Goal: Information Seeking & Learning: Learn about a topic

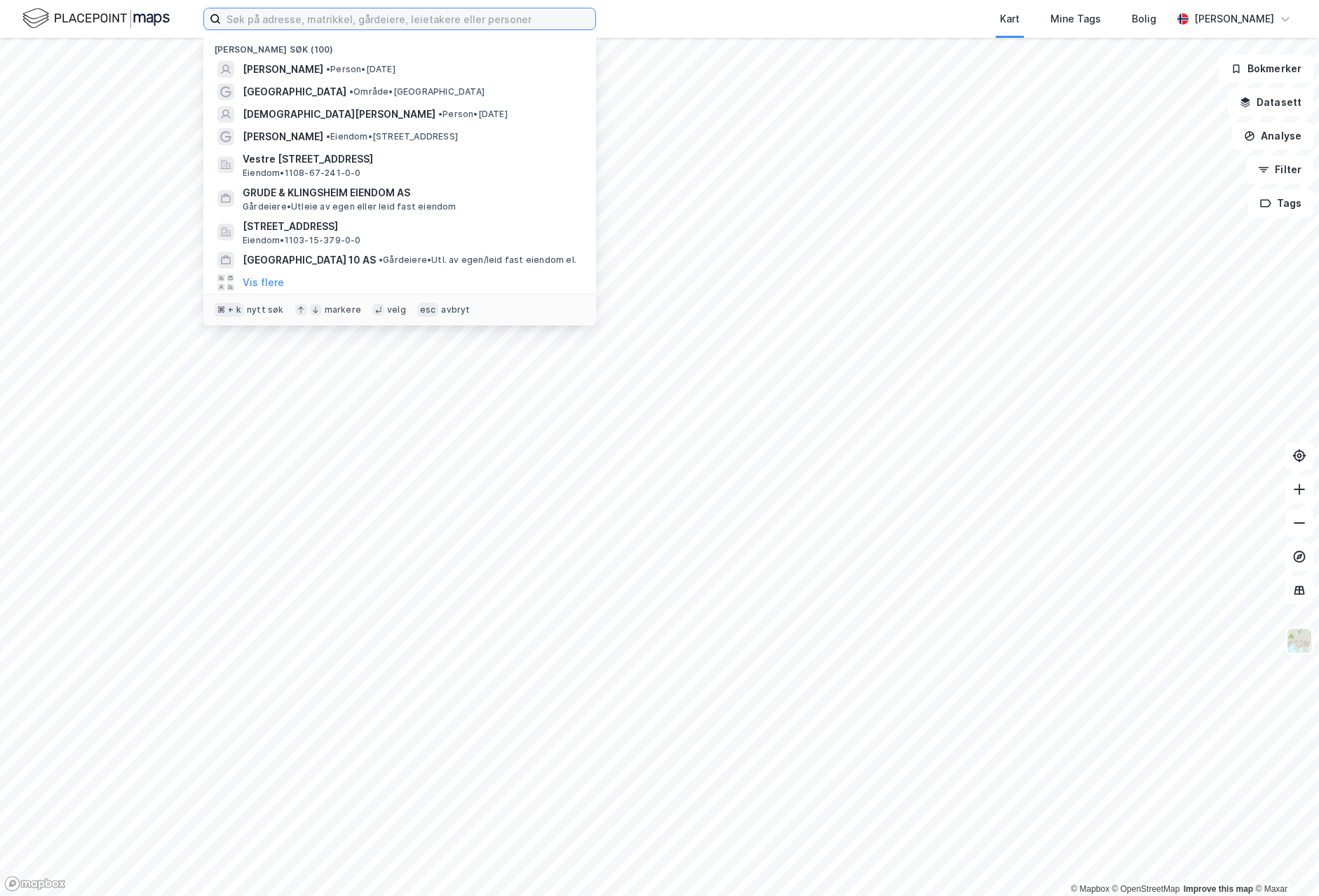
click at [363, 24] on input at bounding box center [407, 19] width 374 height 21
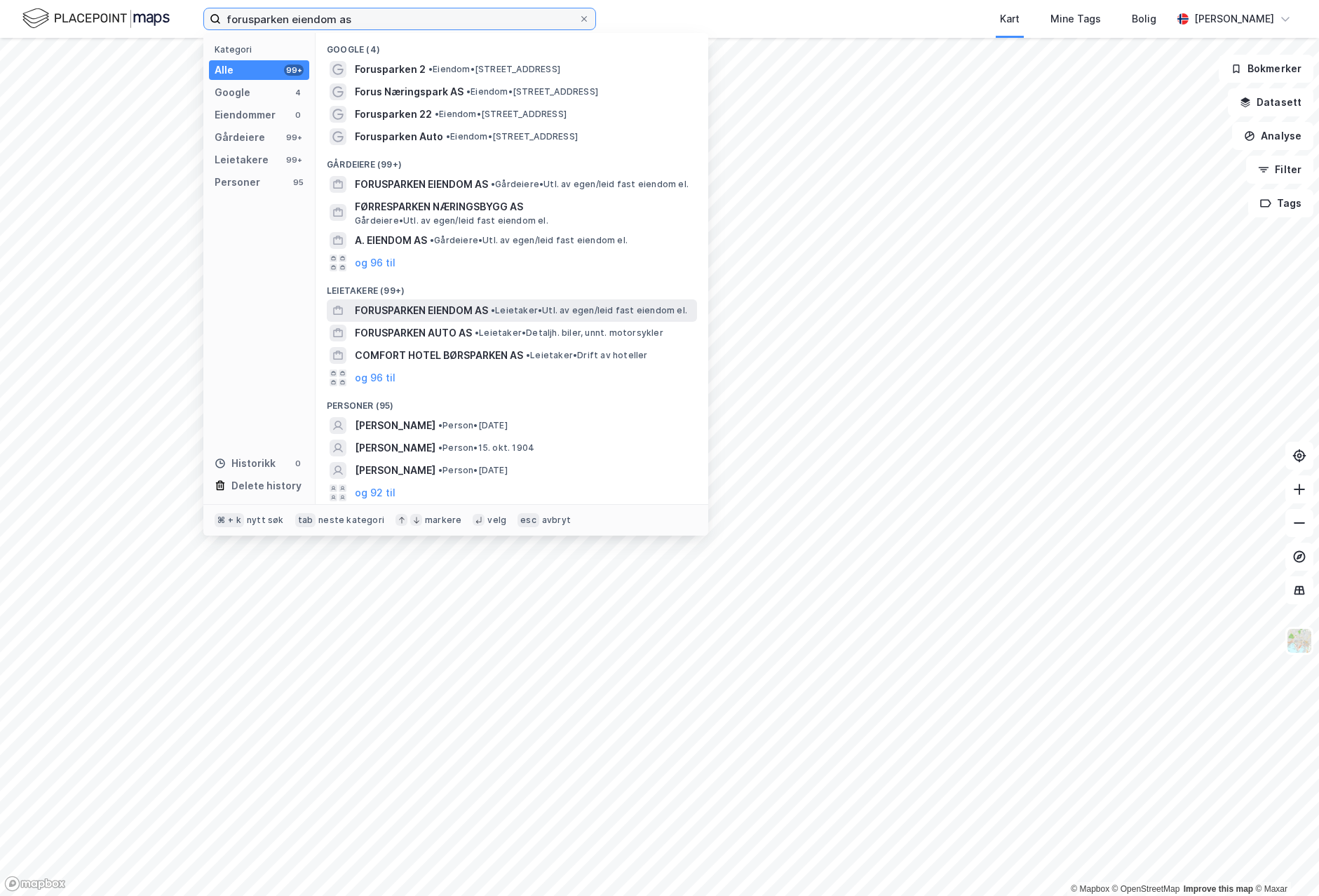
type input "forusparken eiendom as"
click at [474, 304] on span "FORUSPARKEN EIENDOM AS" at bounding box center [421, 310] width 133 height 17
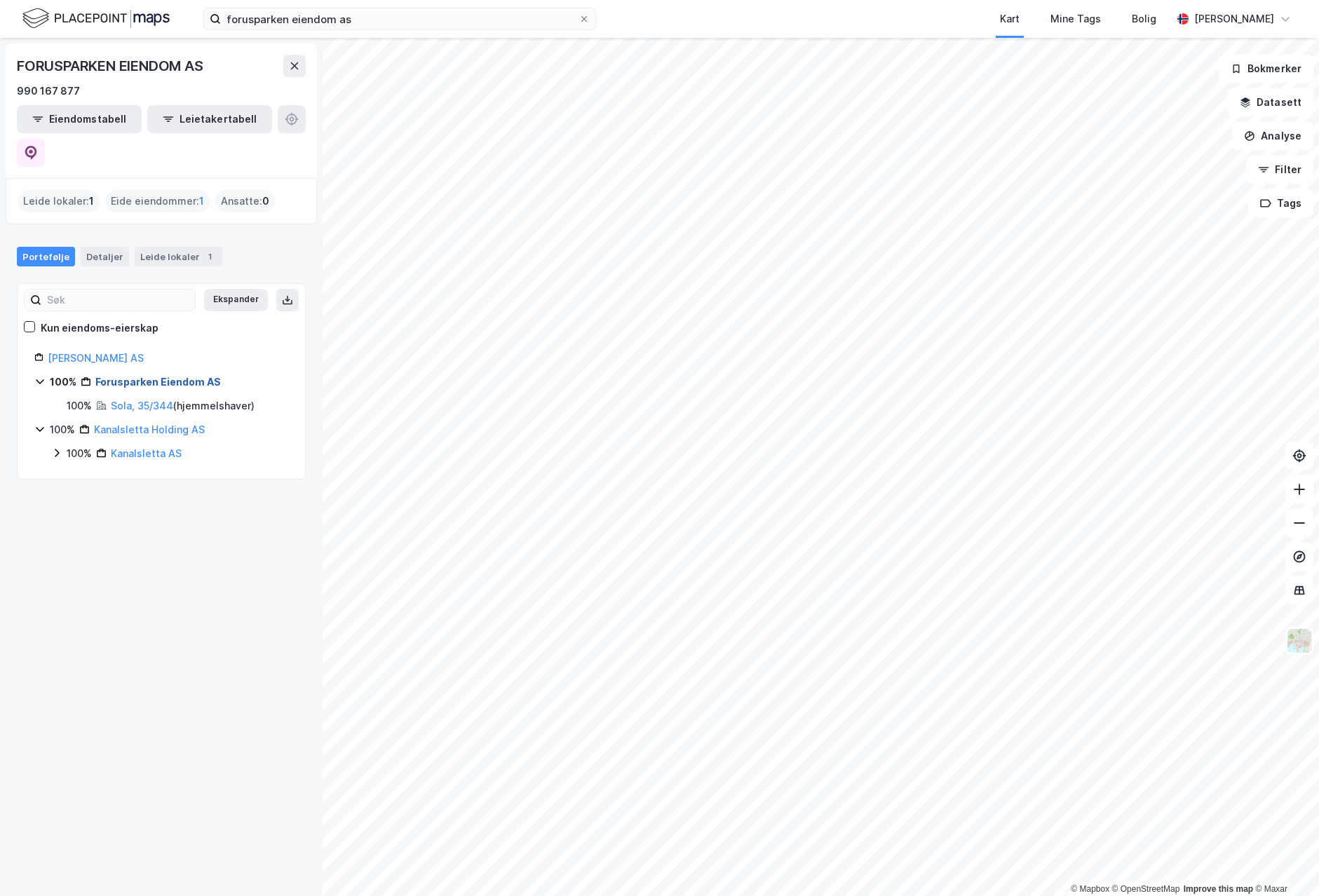
click at [141, 376] on link "Forusparken Eiendom AS" at bounding box center [158, 381] width 125 height 12
click at [146, 399] on link "Sola, 35/344" at bounding box center [142, 405] width 63 height 12
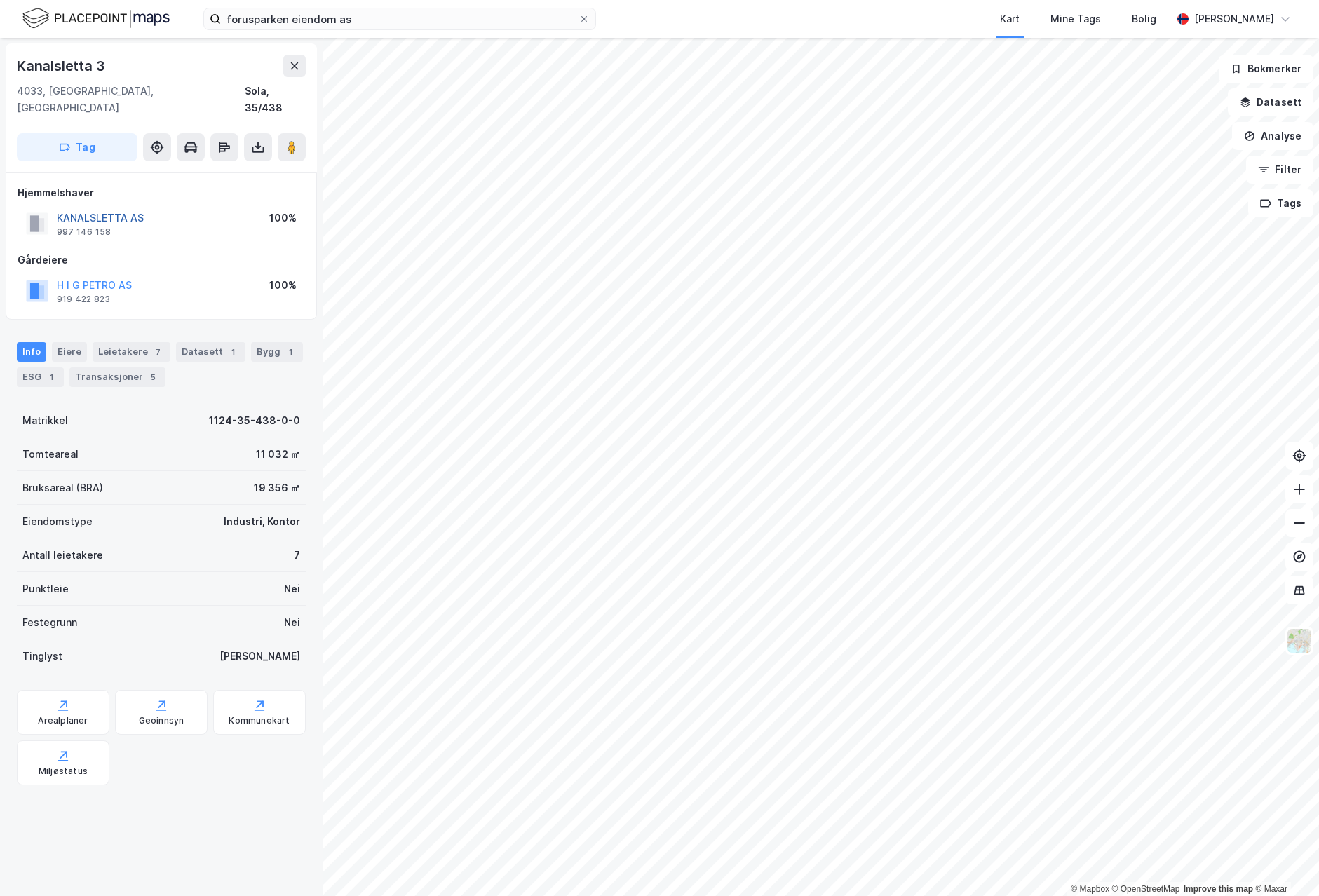
click at [0, 0] on button "KANALSLETTA AS" at bounding box center [0, 0] width 0 height 0
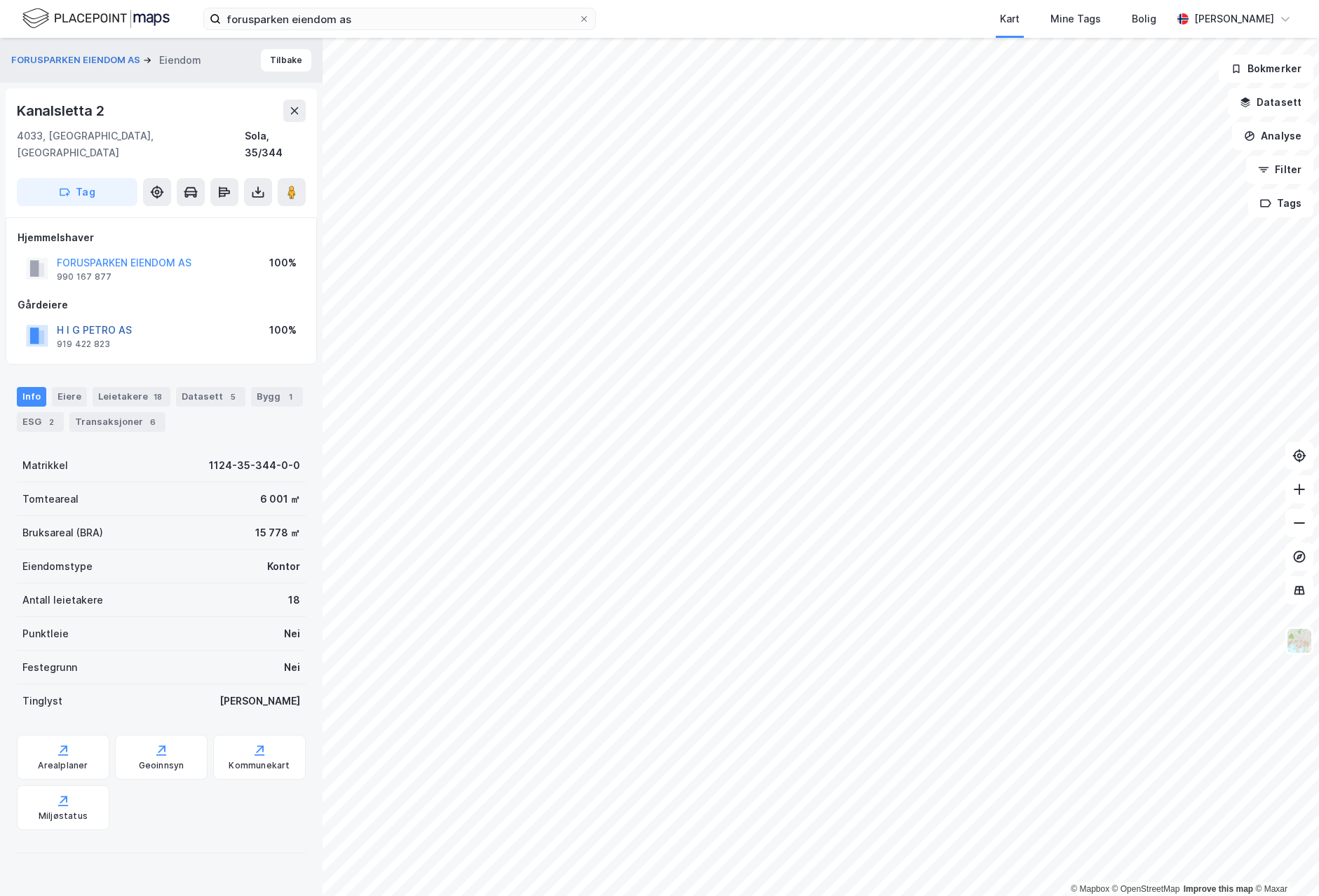
click at [0, 0] on button "H I G PETRO AS" at bounding box center [0, 0] width 0 height 0
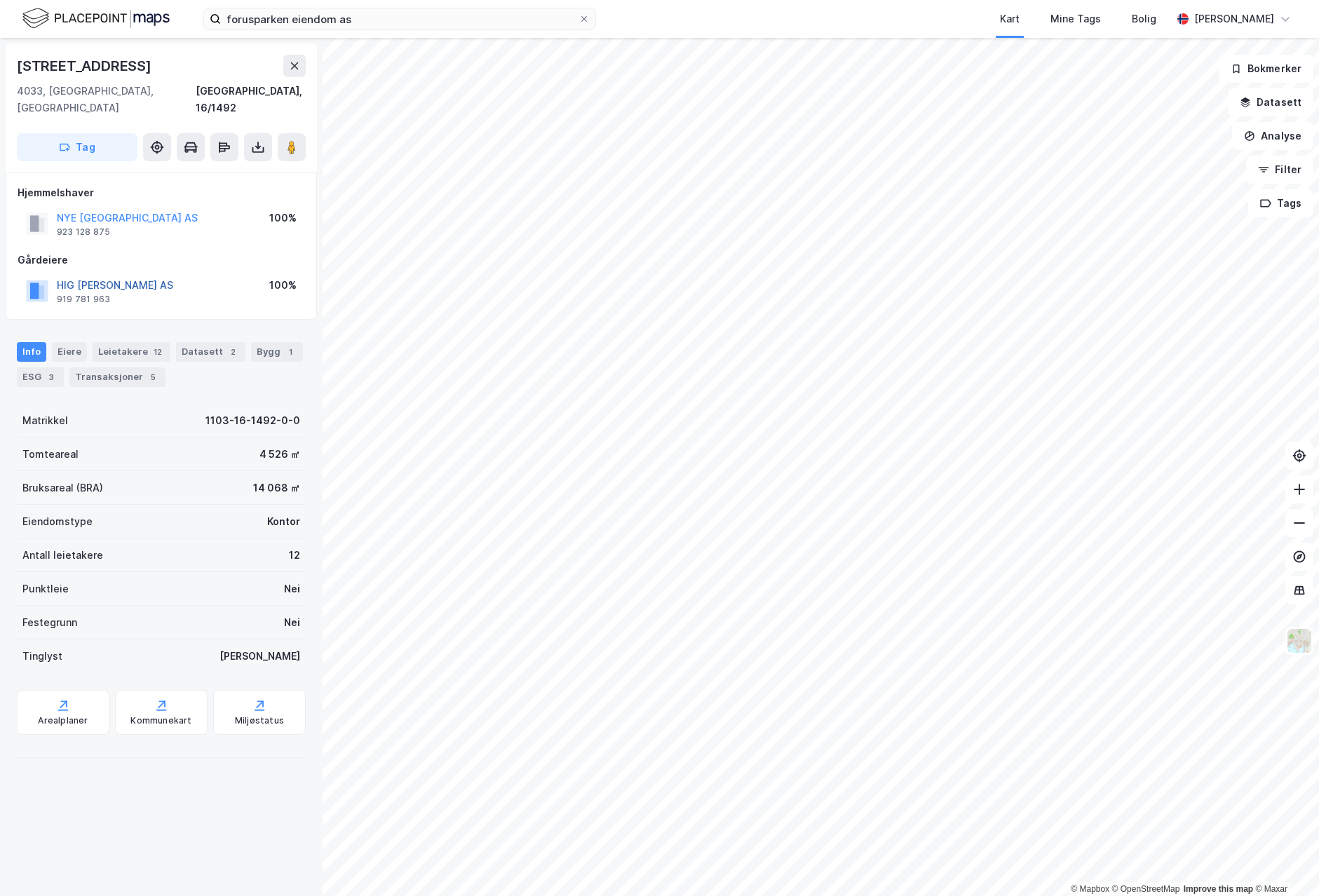
click at [0, 0] on button "HIG [PERSON_NAME] AS" at bounding box center [0, 0] width 0 height 0
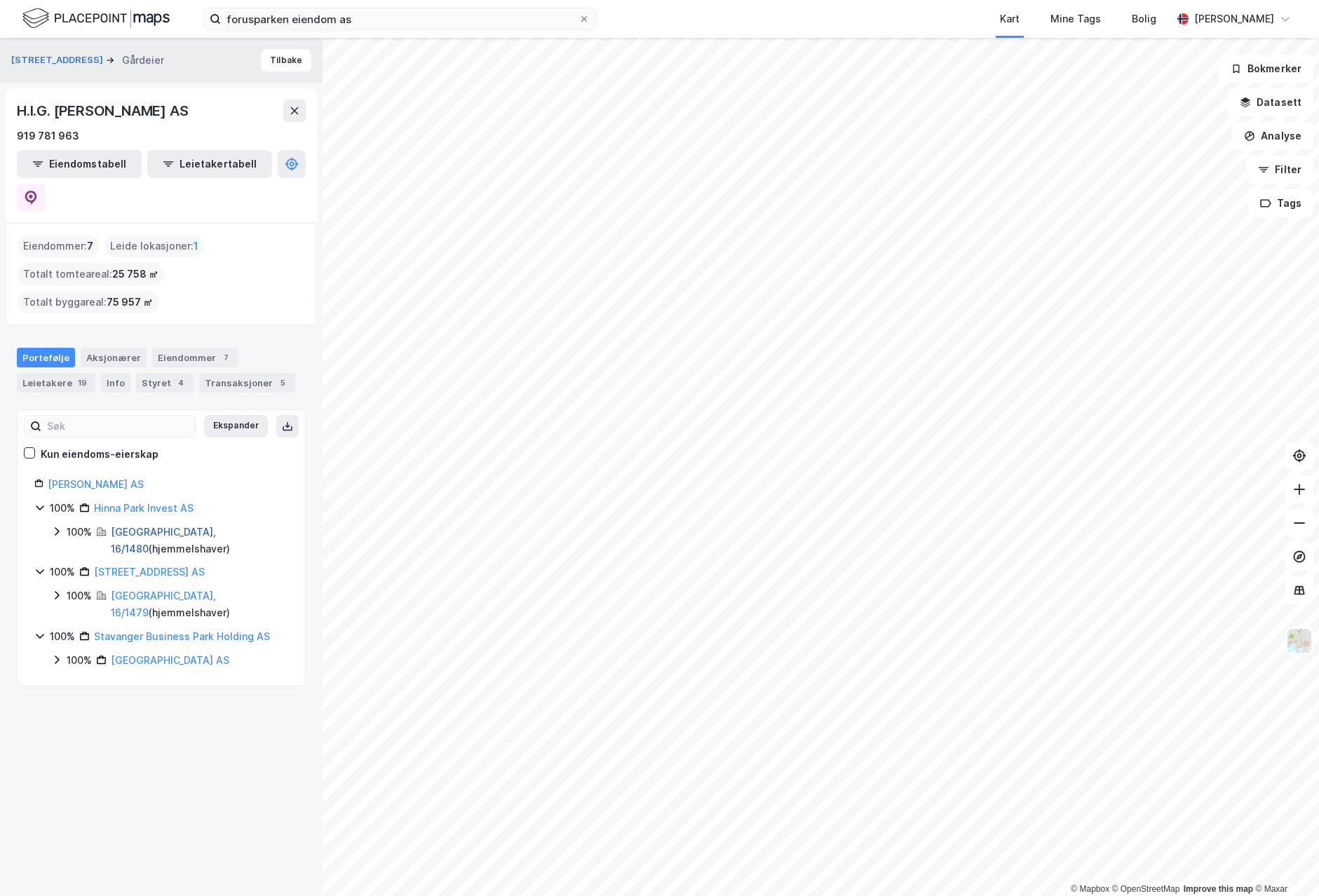
click at [165, 526] on link "[GEOGRAPHIC_DATA], 16/1480" at bounding box center [164, 541] width 105 height 29
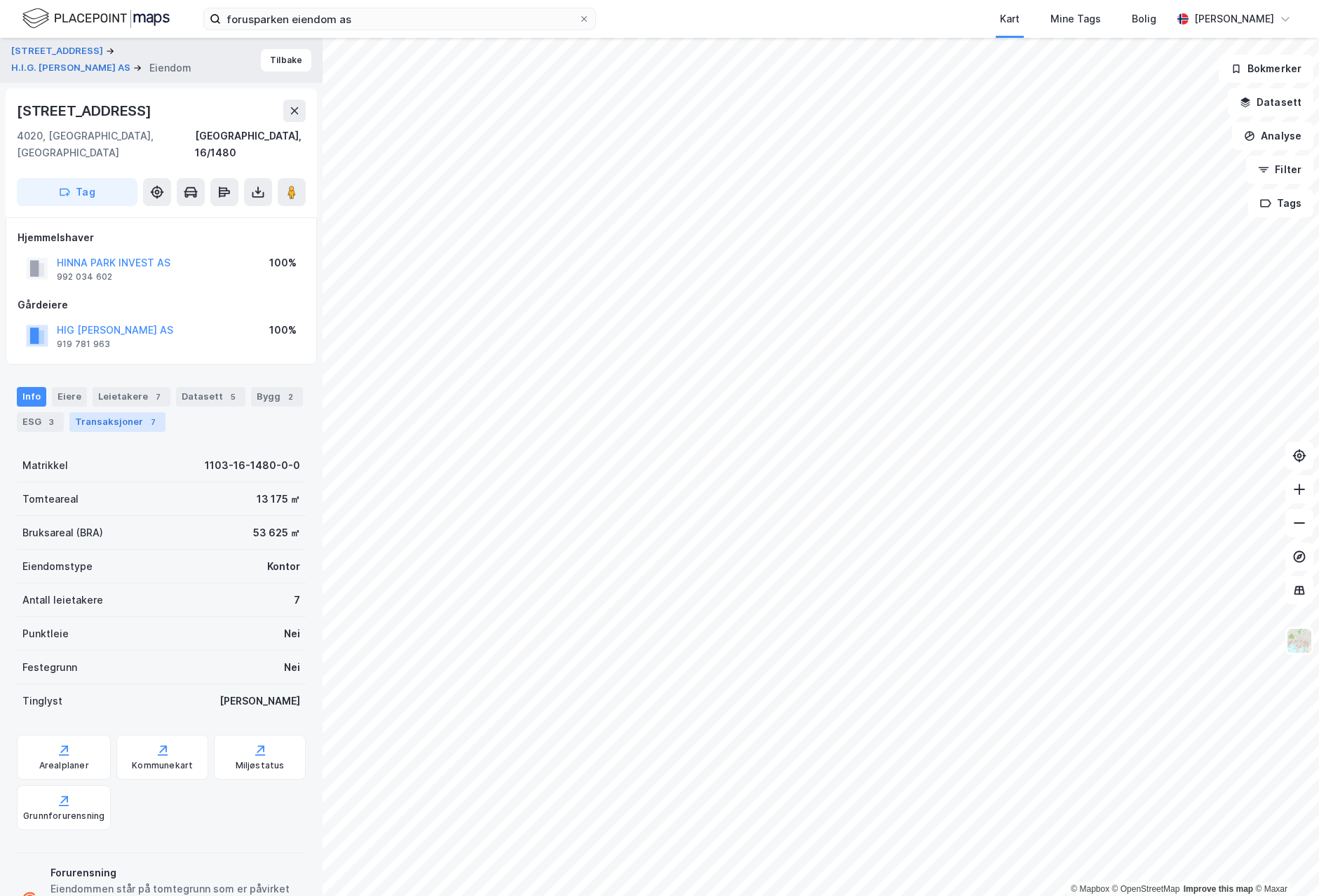
click at [133, 412] on div "Transaksjoner 7" at bounding box center [117, 422] width 96 height 19
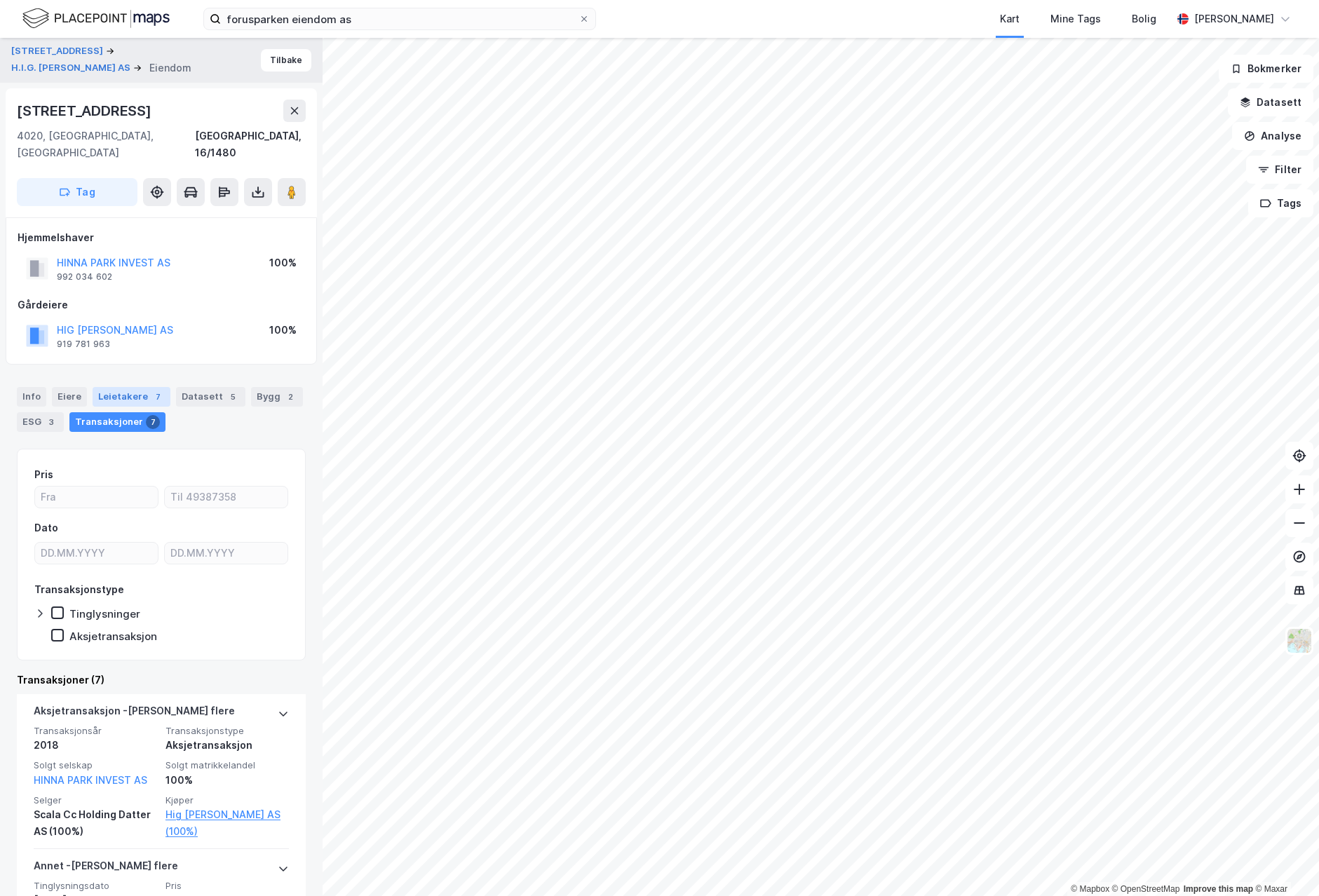
click at [136, 387] on div "Leietakere 7" at bounding box center [131, 396] width 78 height 19
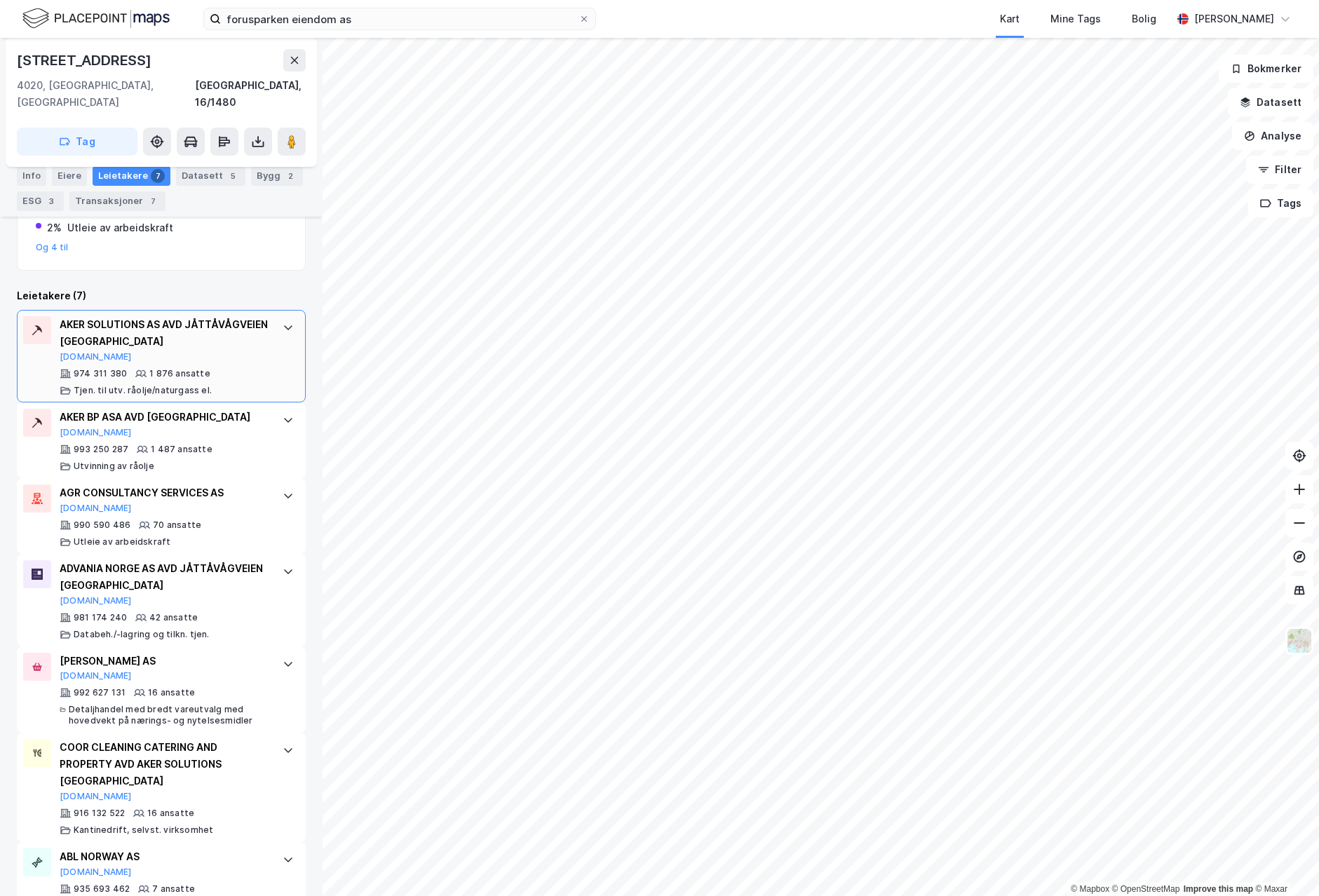
scroll to position [391, 0]
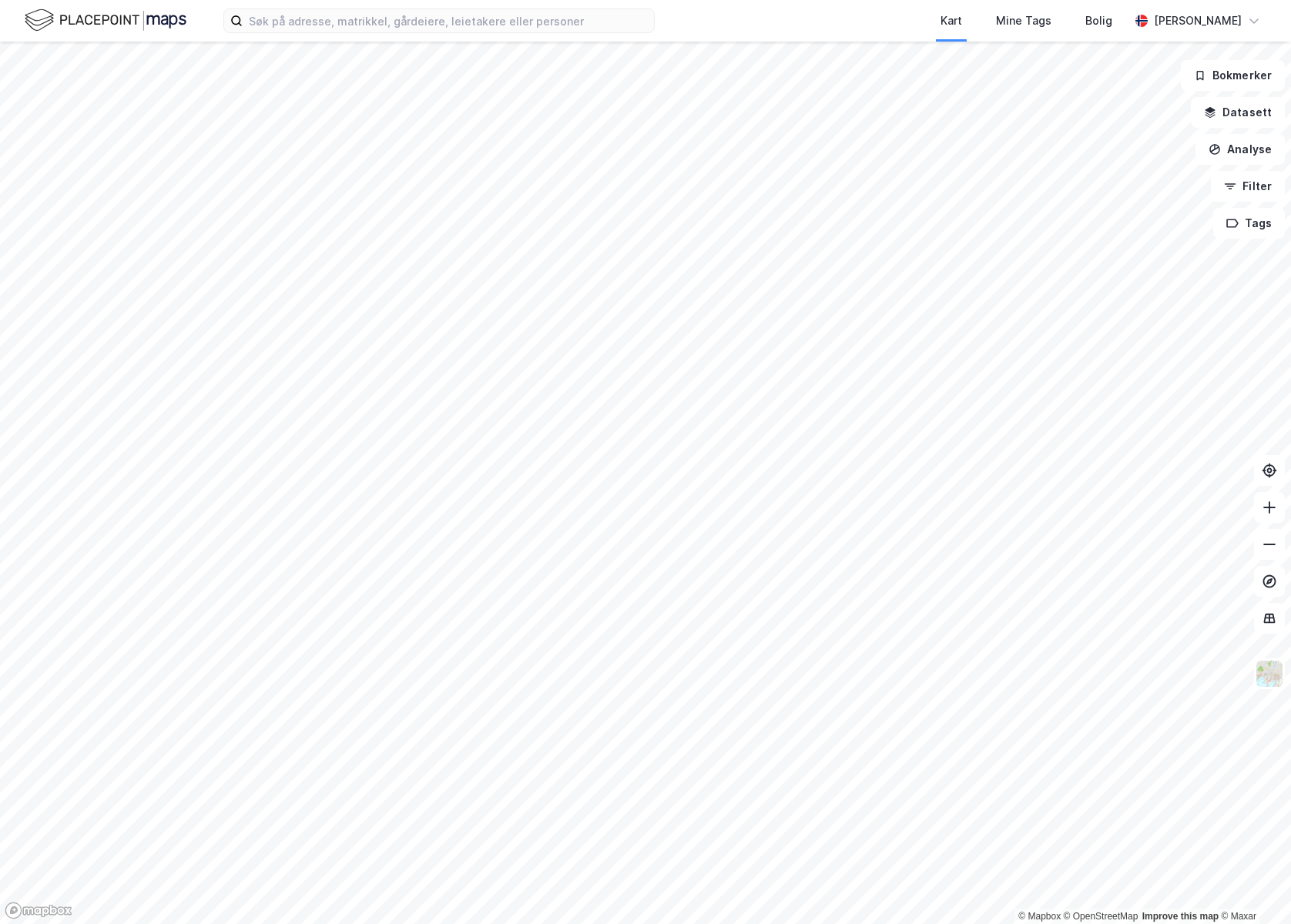
click at [0, 517] on html "Kart Mine Tags Bolig [PERSON_NAME] © Mapbox © OpenStreetMap Improve this map © …" at bounding box center [646, 462] width 1291 height 924
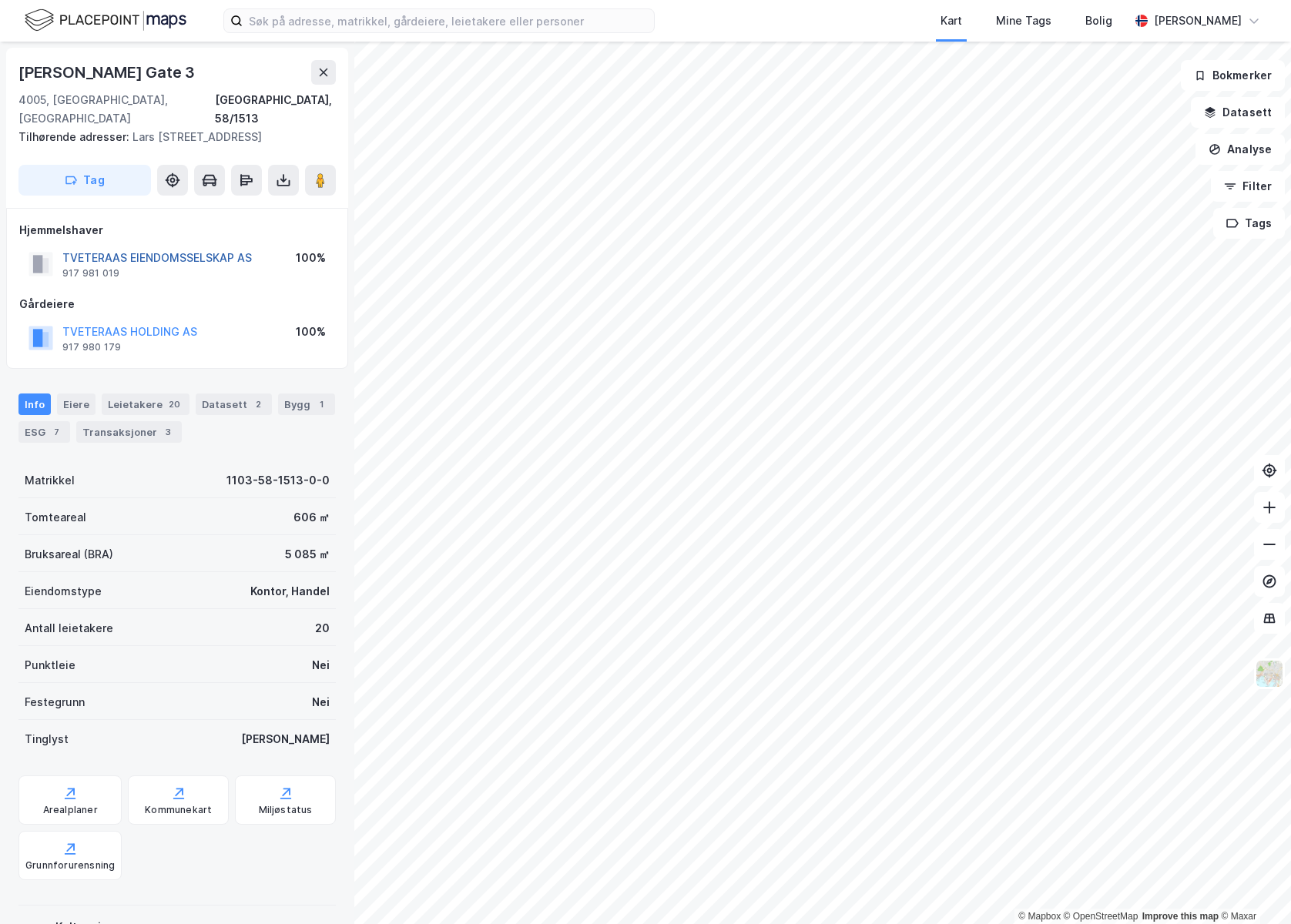
click at [0, 0] on button "TVETERAAS EIENDOMSSELSKAP AS" at bounding box center [0, 0] width 0 height 0
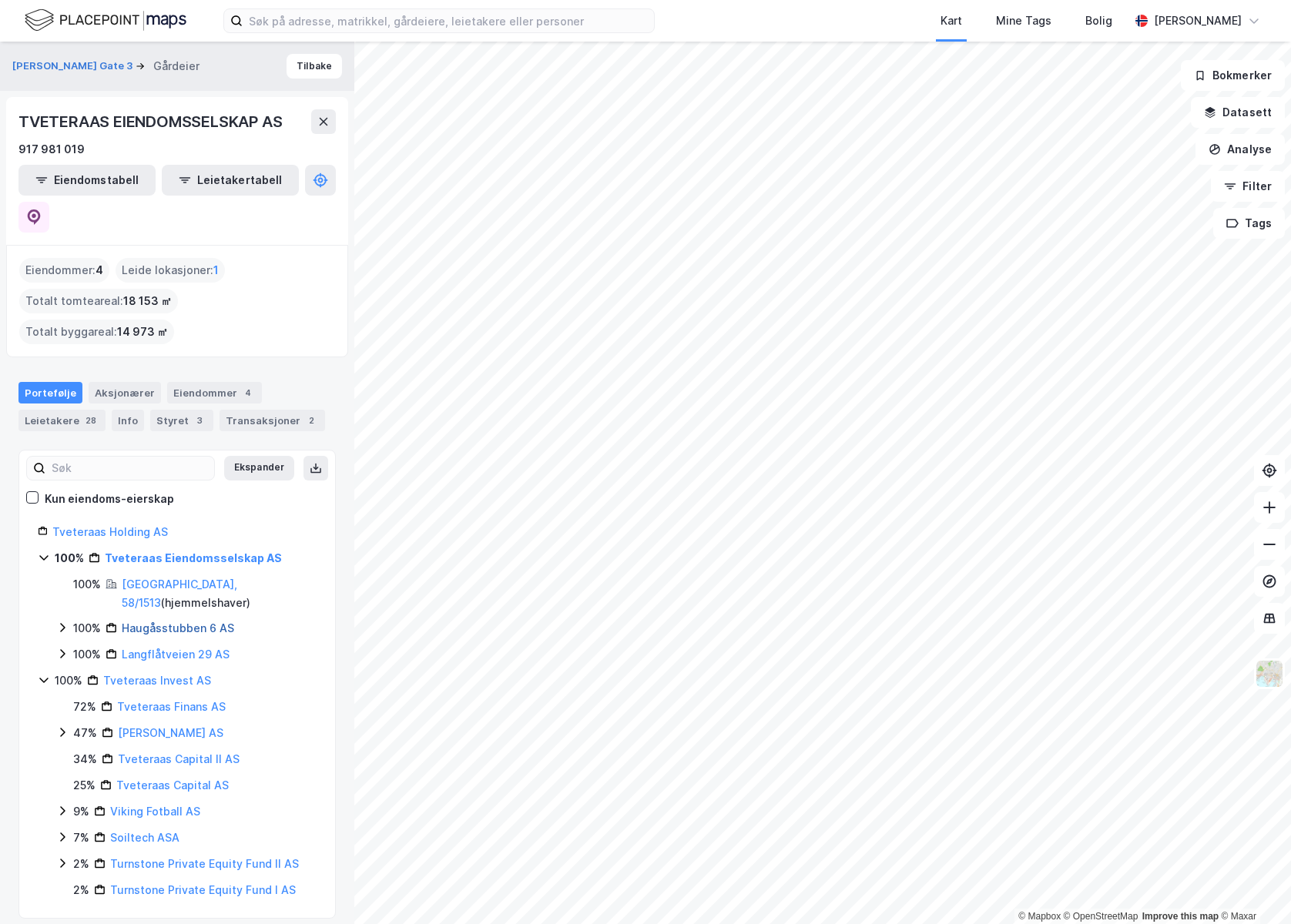
click at [169, 622] on link "Haugåsstubben 6 AS" at bounding box center [178, 628] width 112 height 13
